Goal: Information Seeking & Learning: Learn about a topic

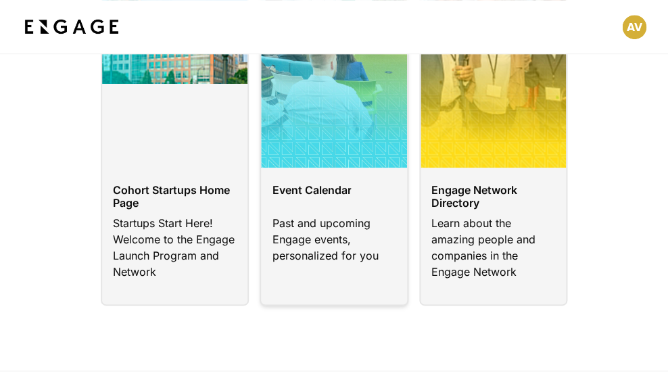
scroll to position [169, 0]
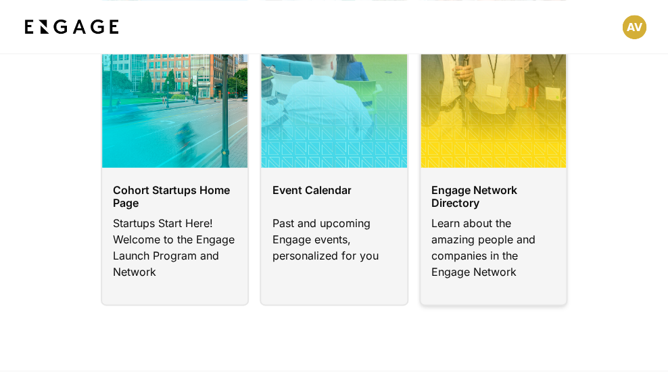
click at [499, 220] on link at bounding box center [493, 128] width 148 height 356
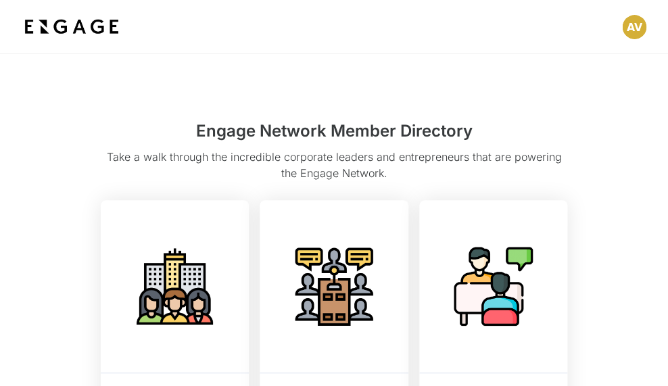
click at [93, 28] on img at bounding box center [72, 27] width 100 height 24
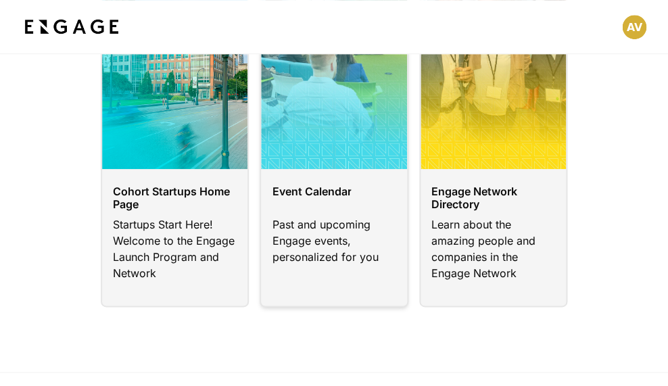
scroll to position [192, 0]
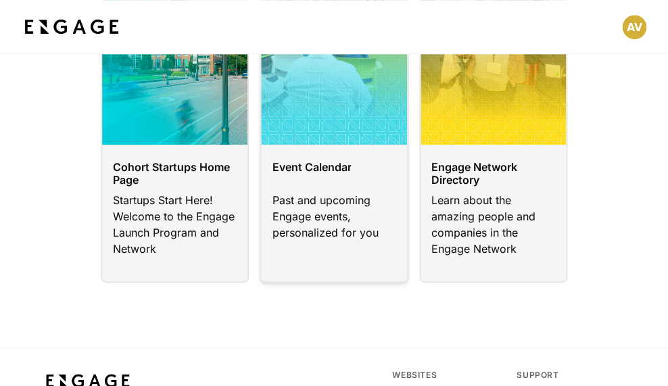
click at [315, 206] on link at bounding box center [334, 105] width 148 height 356
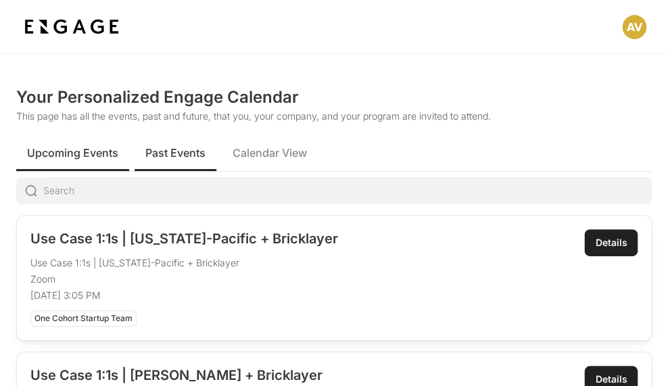
click at [169, 152] on span "Past Events" at bounding box center [175, 153] width 60 height 16
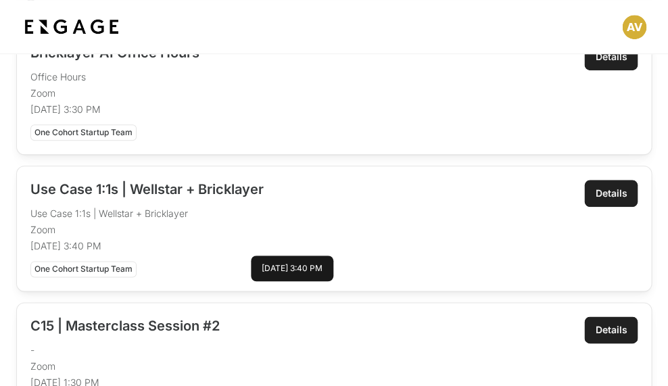
scroll to position [204, 0]
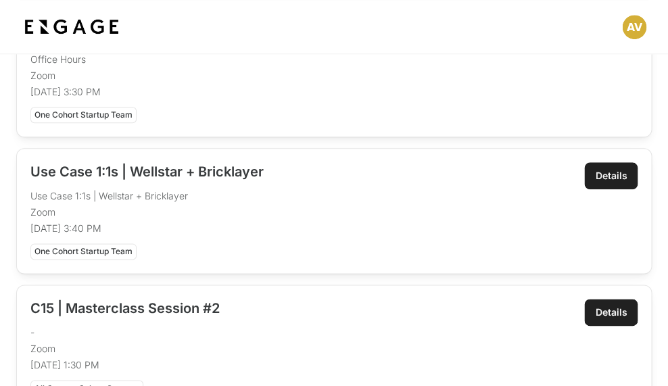
click at [612, 175] on div "Details" at bounding box center [611, 176] width 32 height 14
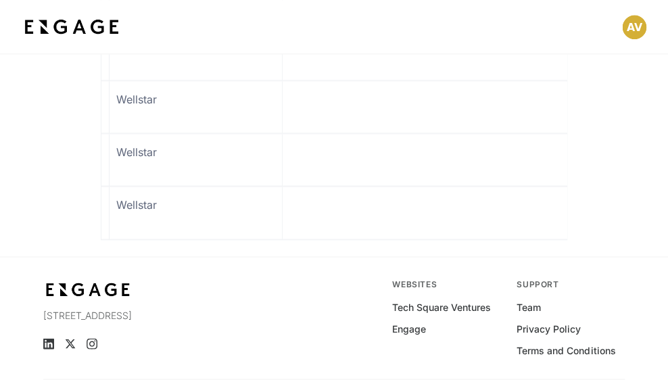
scroll to position [0, 275]
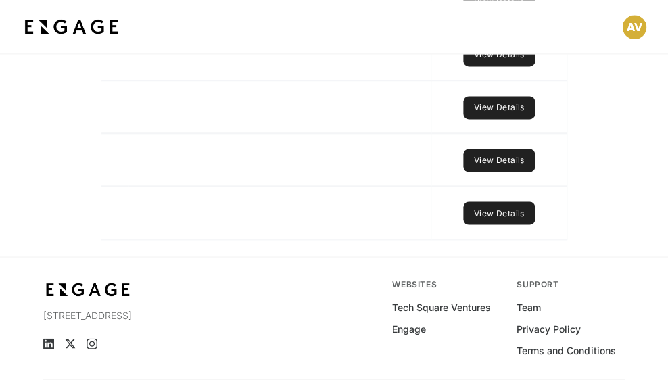
click at [504, 225] on link "View Details" at bounding box center [499, 213] width 72 height 23
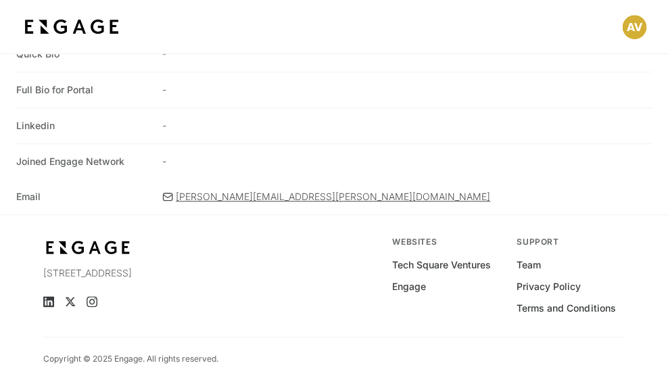
scroll to position [174, 0]
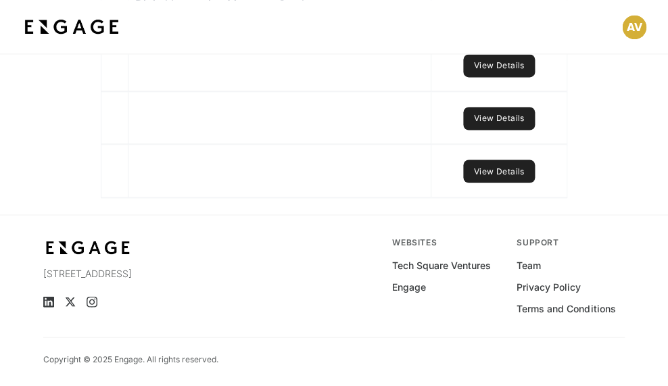
scroll to position [0, 276]
click at [486, 130] on link "View Details" at bounding box center [499, 118] width 72 height 23
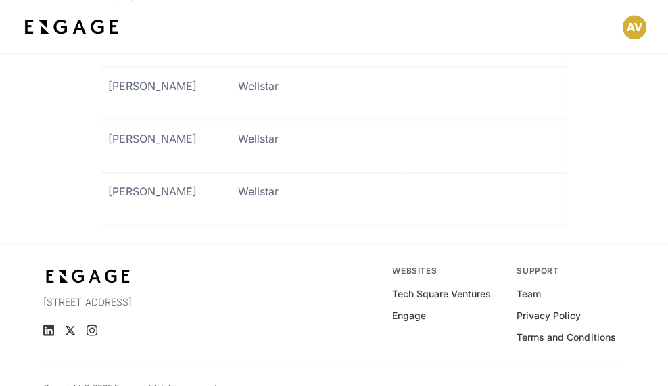
scroll to position [1591, 0]
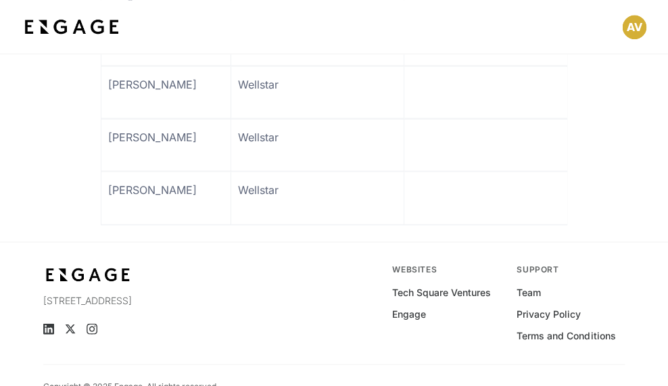
click at [155, 118] on link at bounding box center [165, 91] width 129 height 51
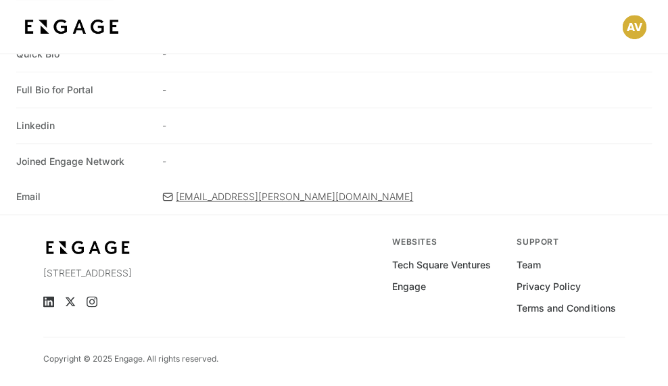
scroll to position [174, 0]
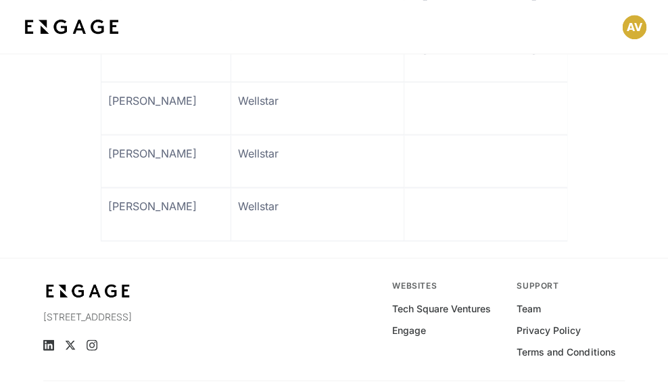
scroll to position [1538, 0]
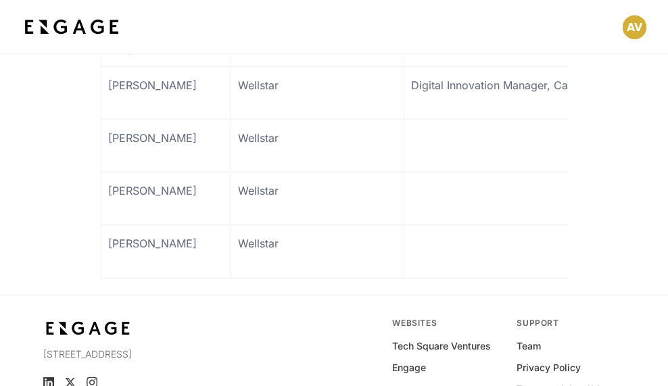
click at [141, 118] on link at bounding box center [165, 92] width 129 height 51
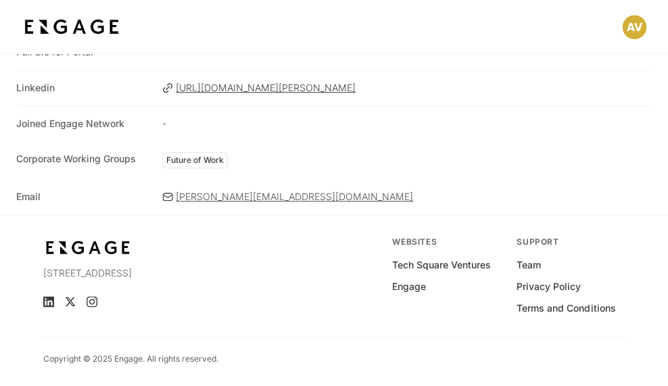
scroll to position [212, 0]
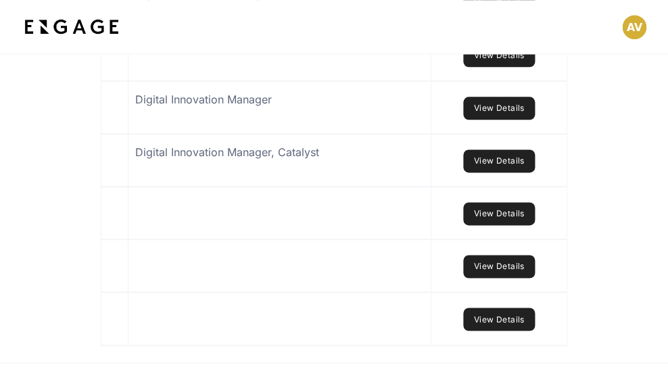
scroll to position [0, 275]
click at [493, 120] on link "View Details" at bounding box center [499, 108] width 72 height 23
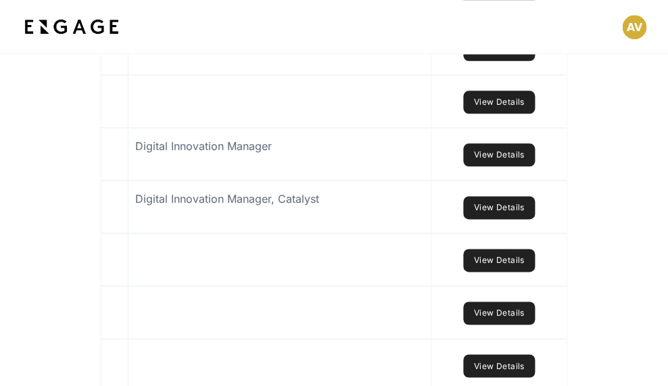
scroll to position [0, 276]
click at [496, 114] on link "View Details" at bounding box center [499, 102] width 72 height 23
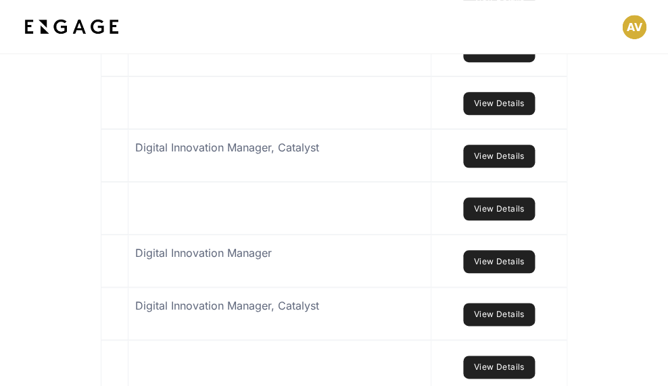
scroll to position [0, 276]
click at [511, 168] on link "View Details" at bounding box center [499, 156] width 72 height 23
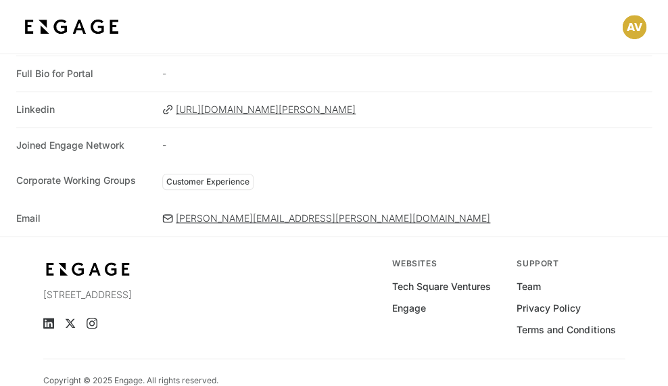
scroll to position [192, 0]
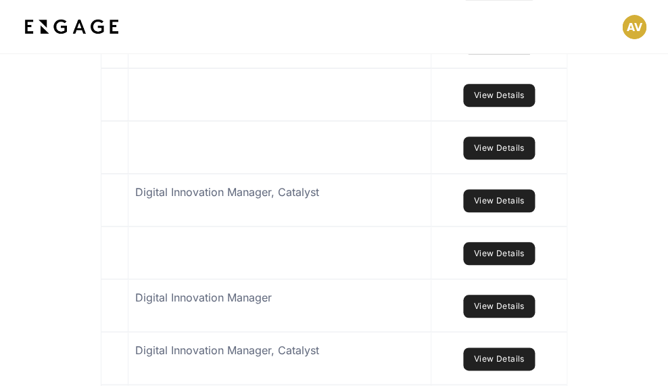
scroll to position [0, 276]
click at [502, 160] on link "View Details" at bounding box center [499, 148] width 72 height 23
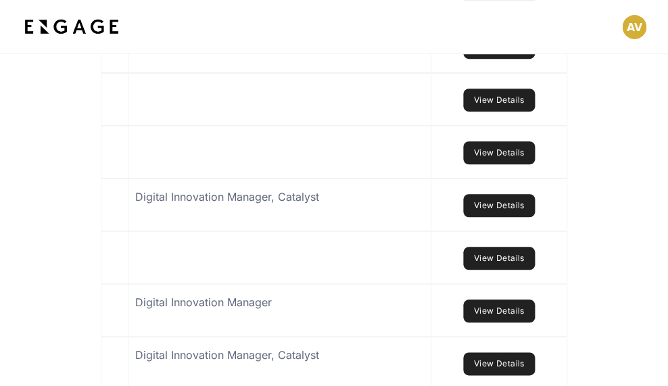
scroll to position [0, 276]
click at [497, 112] on link "View Details" at bounding box center [499, 100] width 72 height 23
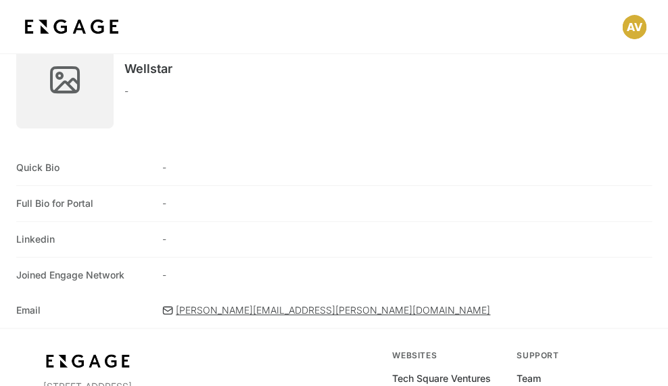
scroll to position [62, 0]
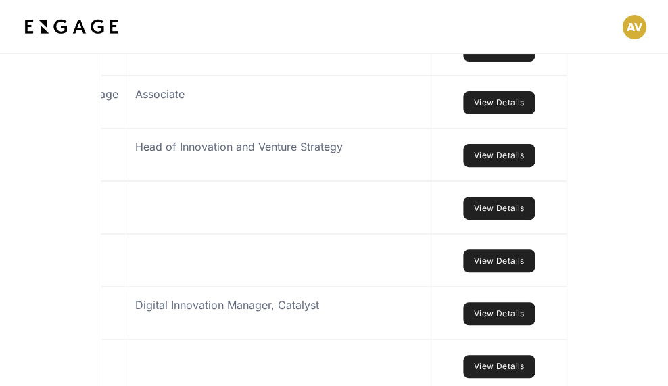
scroll to position [0, 276]
click at [490, 167] on link "View Details" at bounding box center [499, 155] width 72 height 23
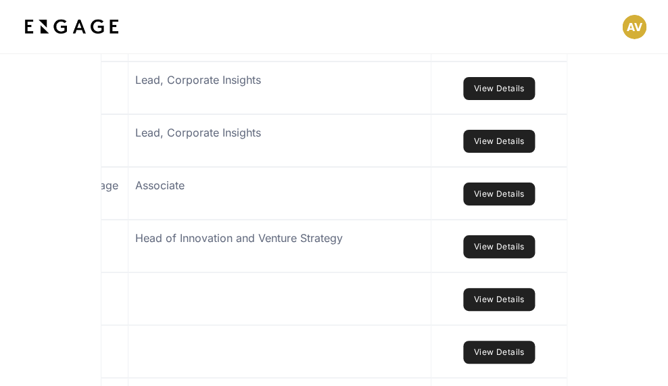
scroll to position [0, 276]
click at [499, 206] on link "View Details" at bounding box center [499, 194] width 72 height 23
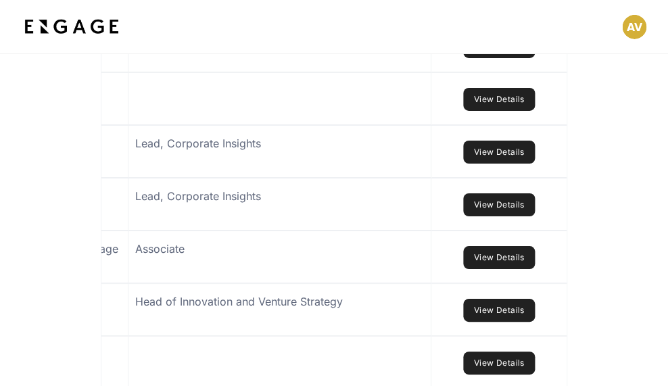
scroll to position [0, 276]
click at [495, 217] on link "View Details" at bounding box center [499, 205] width 72 height 23
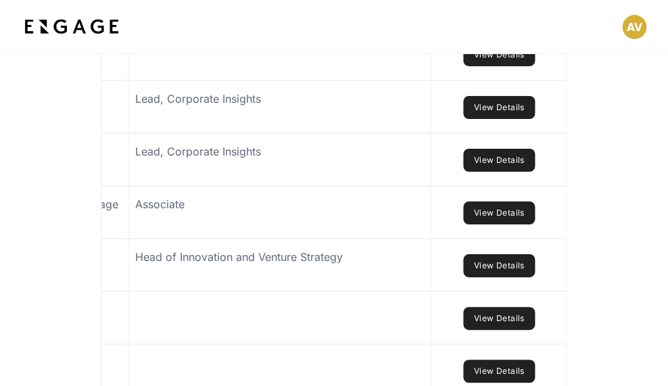
scroll to position [0, 276]
click at [508, 119] on link "View Details" at bounding box center [499, 107] width 72 height 23
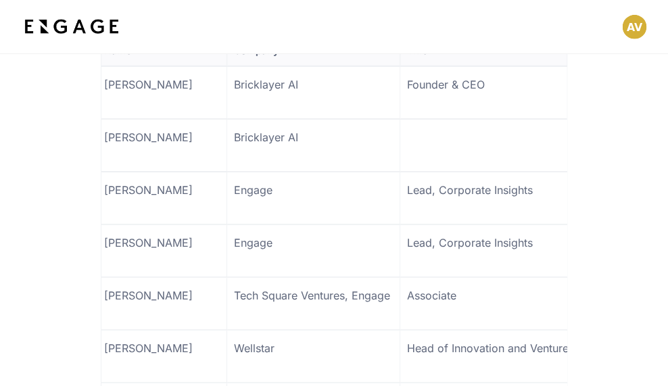
scroll to position [955, 0]
